Goal: Task Accomplishment & Management: Use online tool/utility

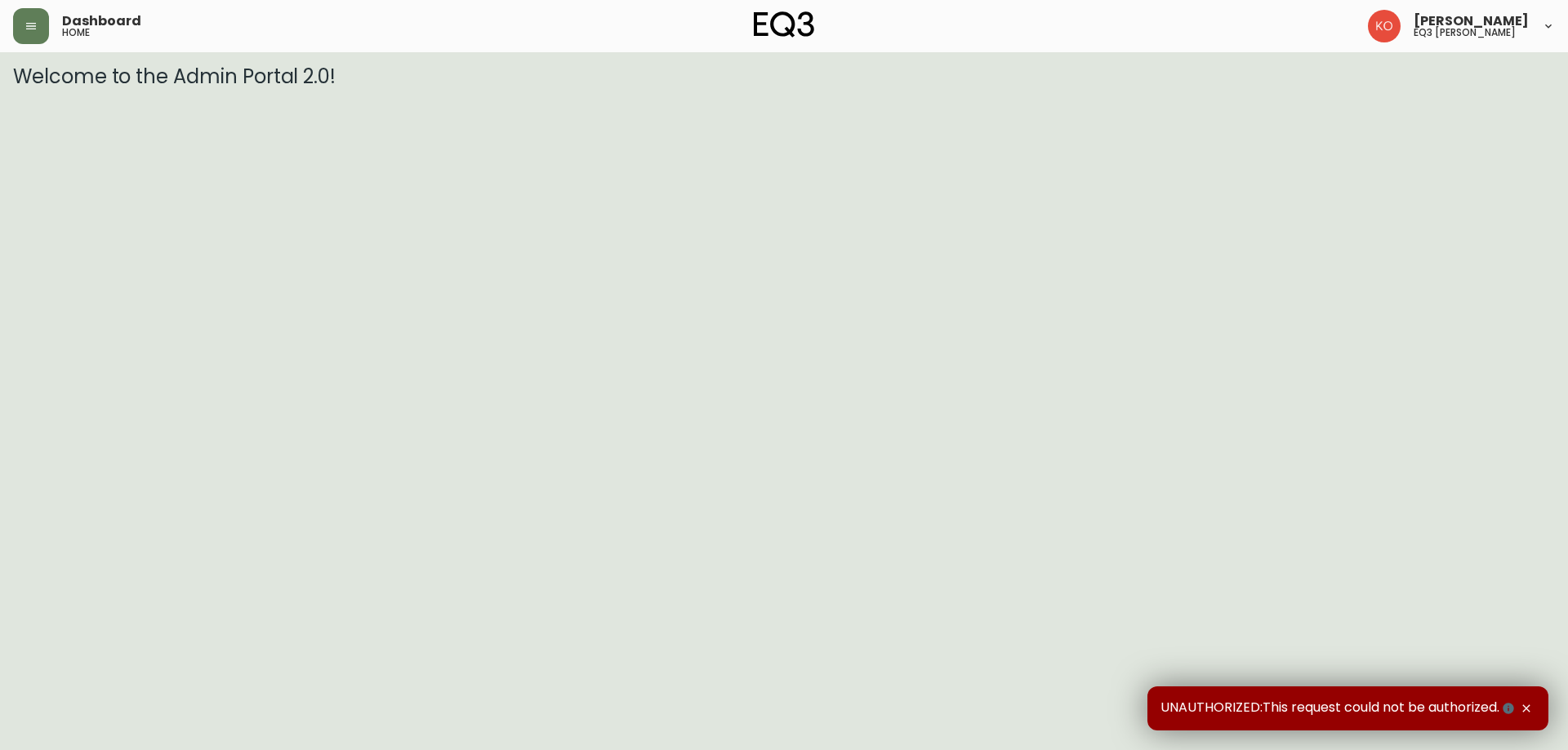
click at [25, 65] on h3 "Welcome to the Admin Portal 2.0!" at bounding box center [784, 76] width 1542 height 23
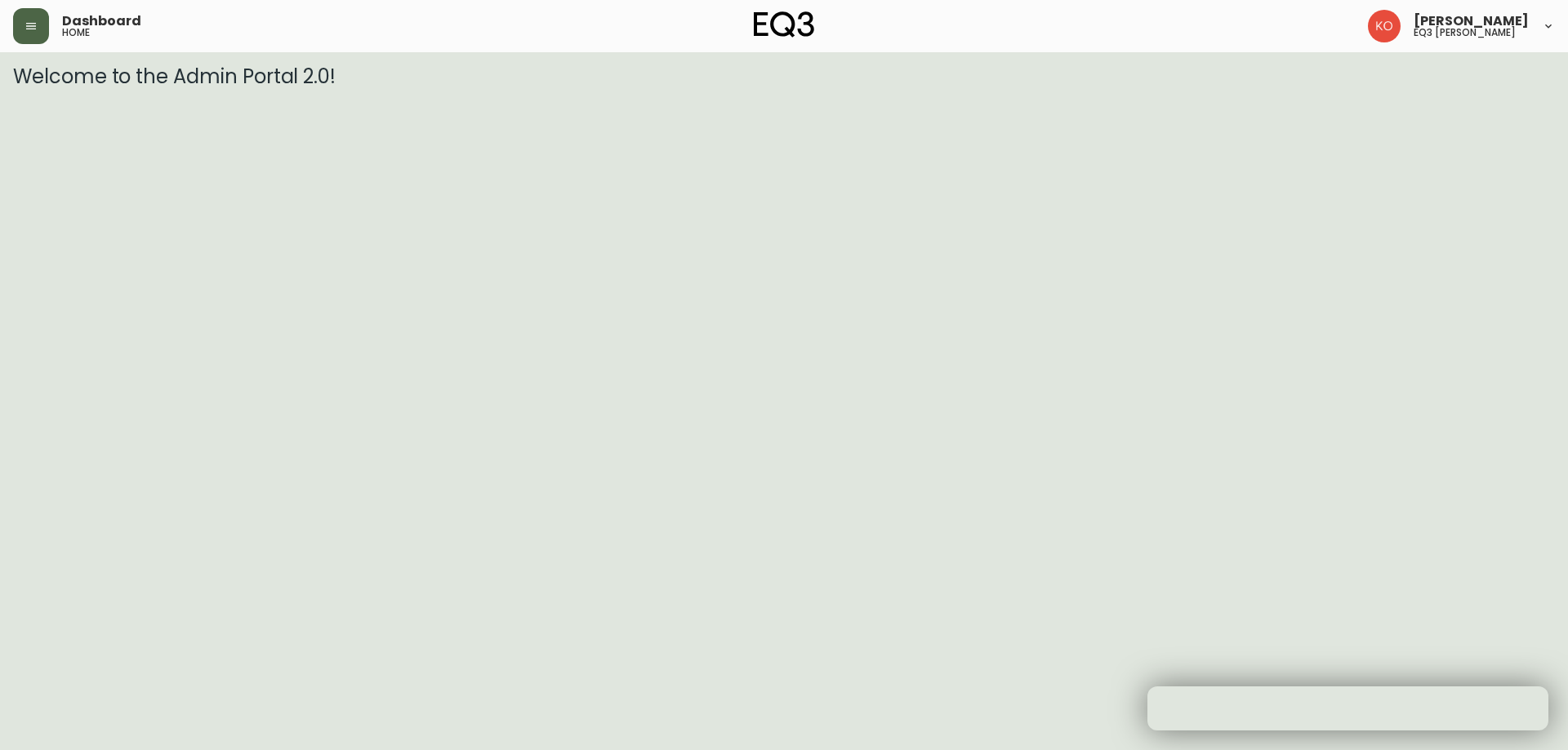
click at [30, 43] on button "button" at bounding box center [30, 26] width 36 height 36
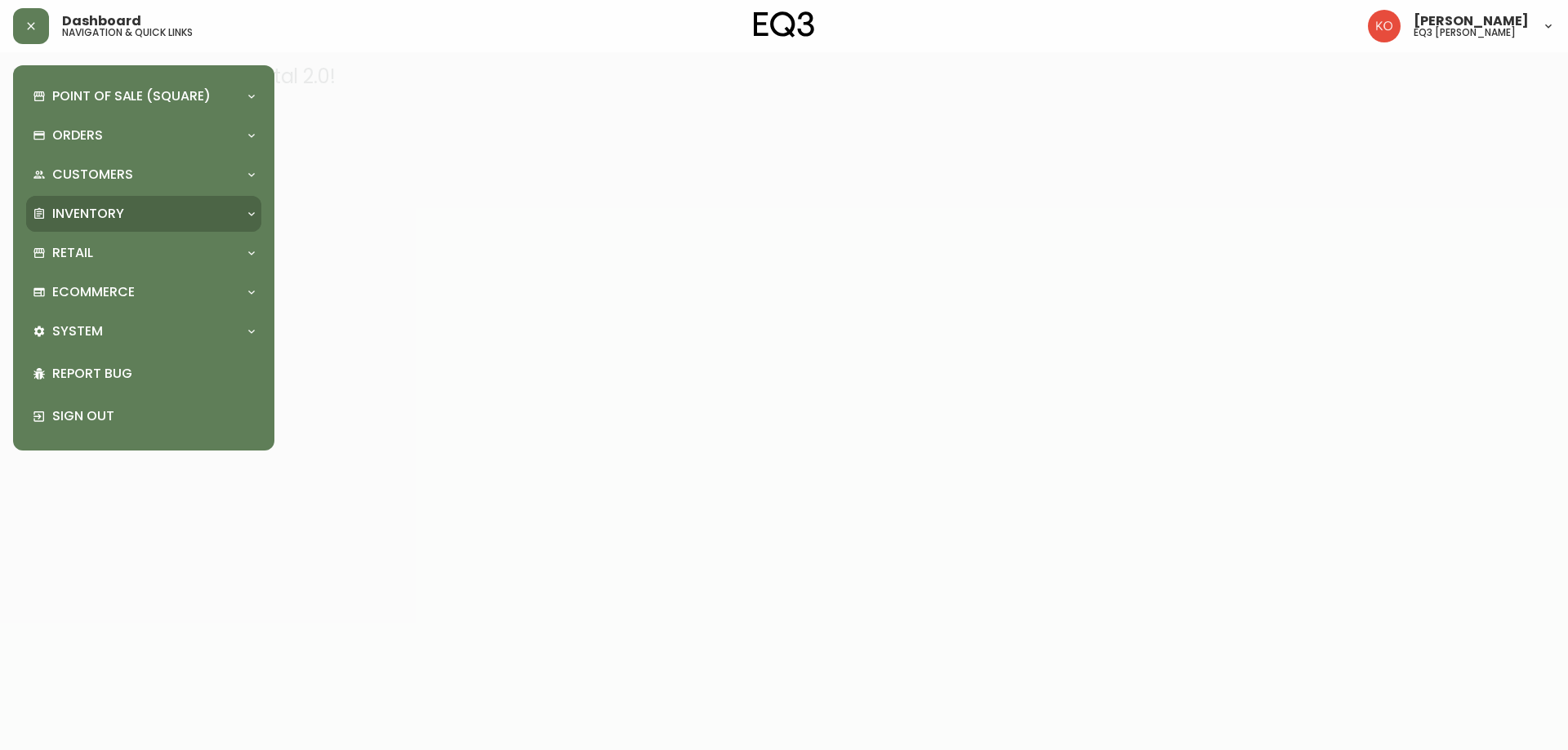
click at [135, 213] on div "Inventory" at bounding box center [135, 214] width 206 height 18
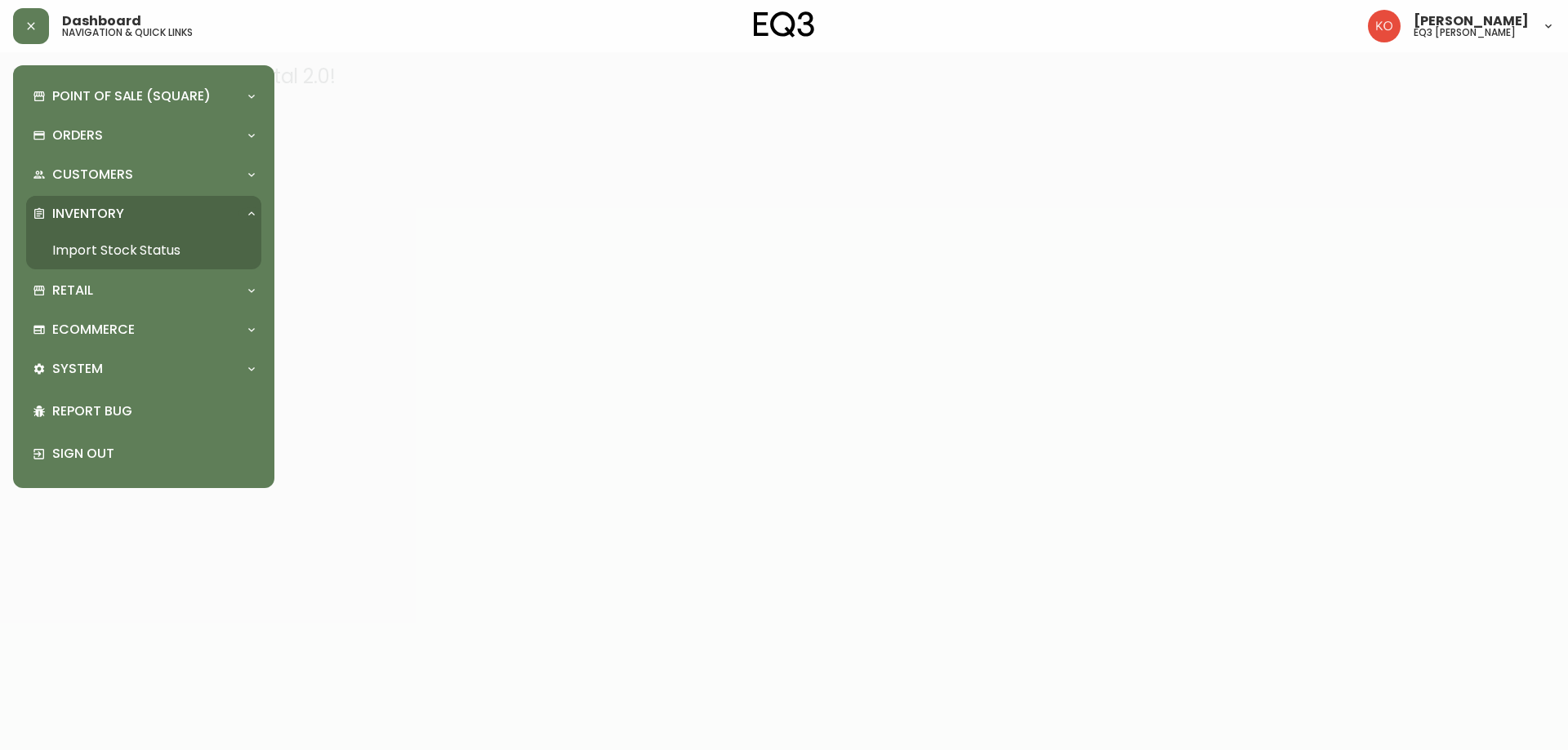
click at [141, 249] on link "Import Stock Status" at bounding box center [143, 250] width 235 height 38
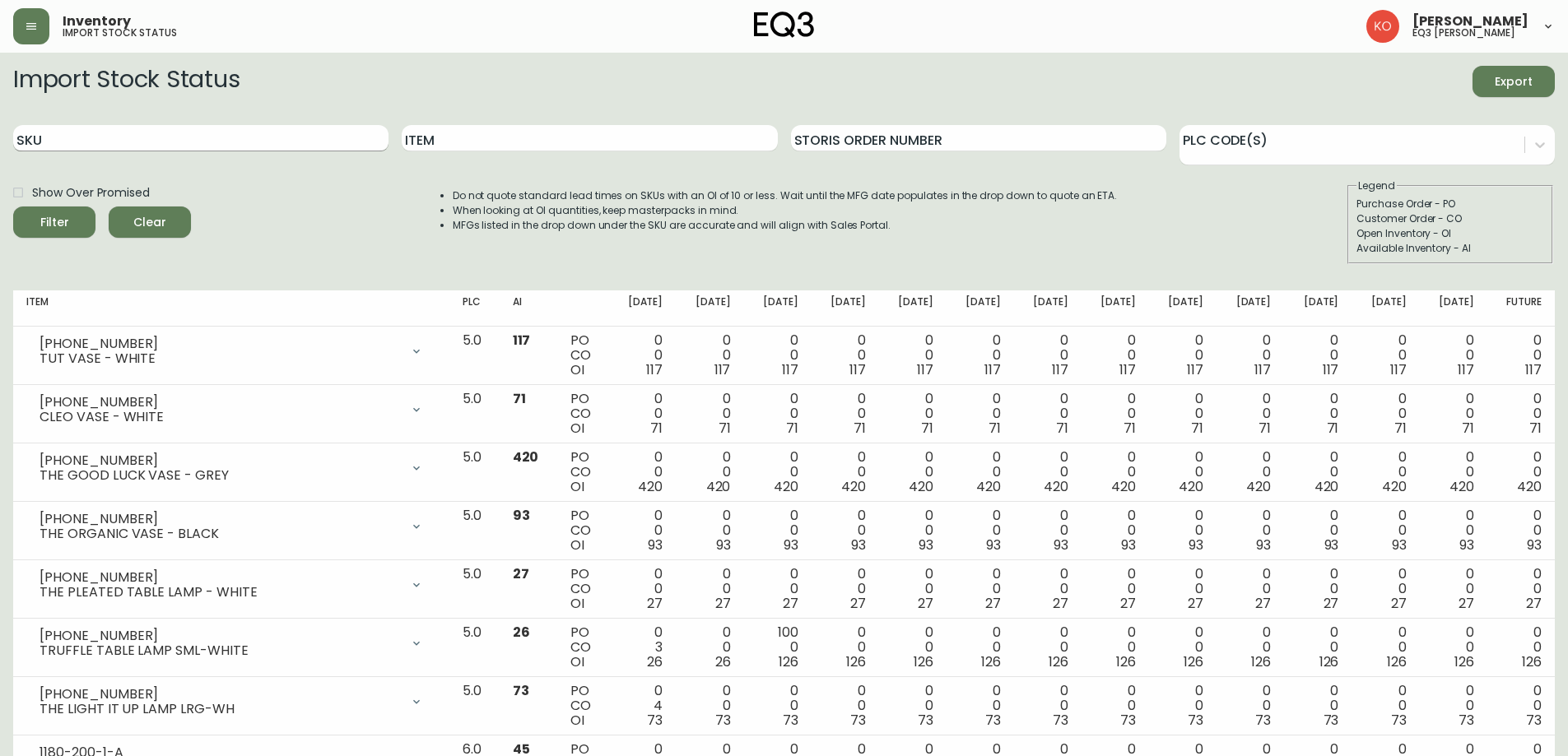
click at [299, 137] on input "SKU" at bounding box center [200, 138] width 375 height 26
type input "3050-473-1"
click at [13, 207] on button "Filter" at bounding box center [54, 223] width 83 height 32
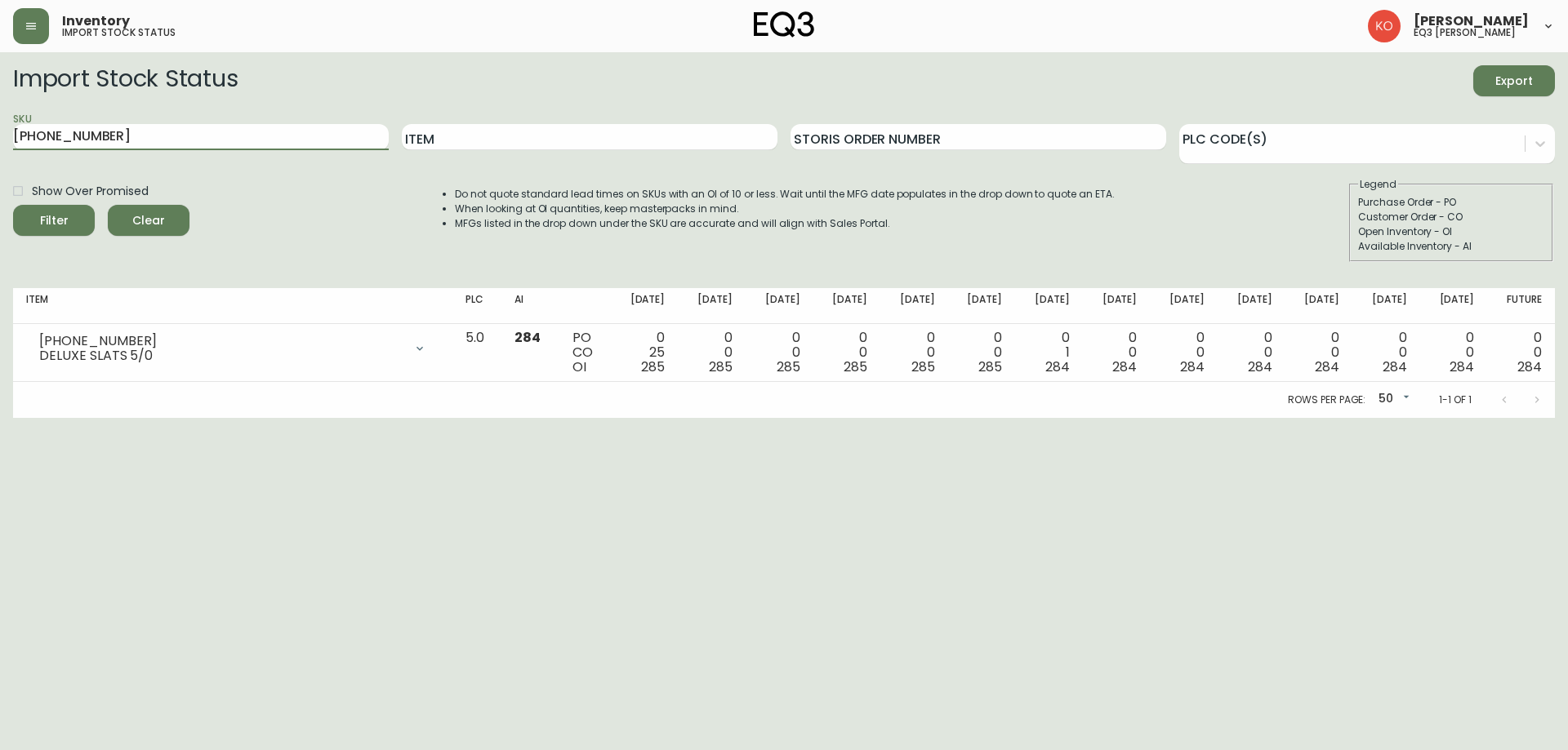
drag, startPoint x: 332, startPoint y: 141, endPoint x: 0, endPoint y: 142, distance: 332.0
click at [0, 142] on main "Import Stock Status Export SKU 3050-473-1 Item Storis Order Number PLC Code(s) …" at bounding box center [784, 235] width 1568 height 365
click at [31, 418] on html "Inventory import stock status Karine Olaizola Bernier eq3 laval - le corbusier …" at bounding box center [784, 209] width 1568 height 418
